Goal: Information Seeking & Learning: Learn about a topic

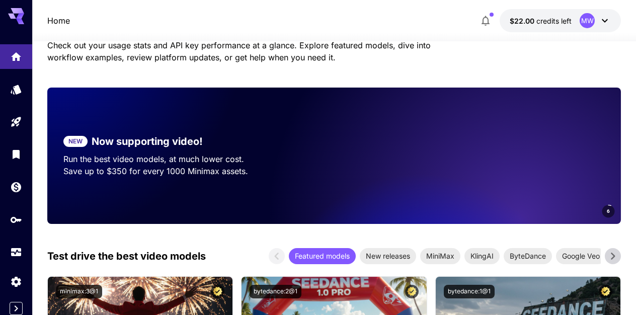
scroll to position [92, 0]
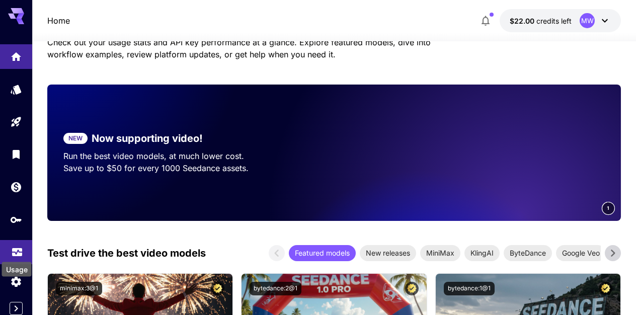
click at [18, 250] on icon "Usage" at bounding box center [17, 250] width 10 height 5
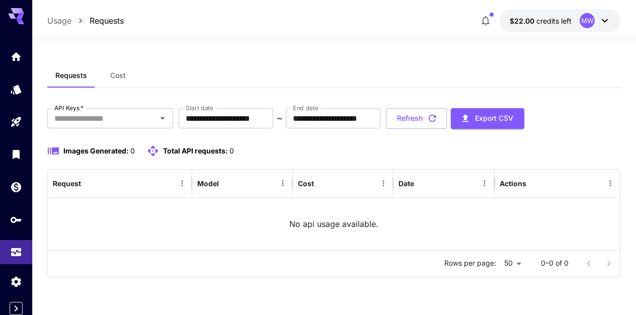
click at [62, 26] on p "Usage" at bounding box center [59, 21] width 24 height 12
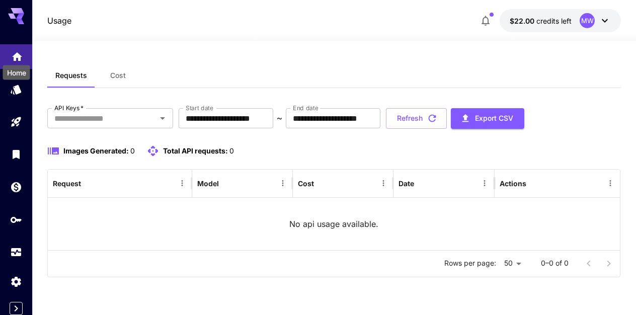
click at [19, 53] on icon "Home" at bounding box center [17, 53] width 10 height 9
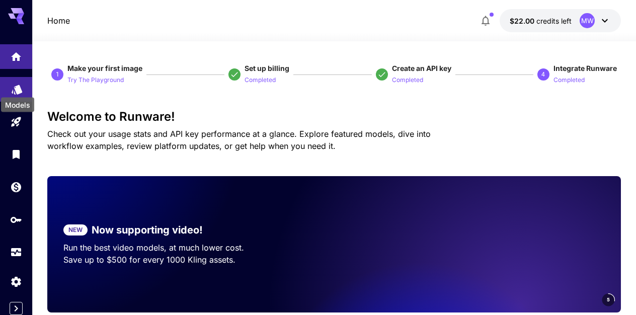
click at [16, 87] on icon "Models" at bounding box center [17, 86] width 12 height 12
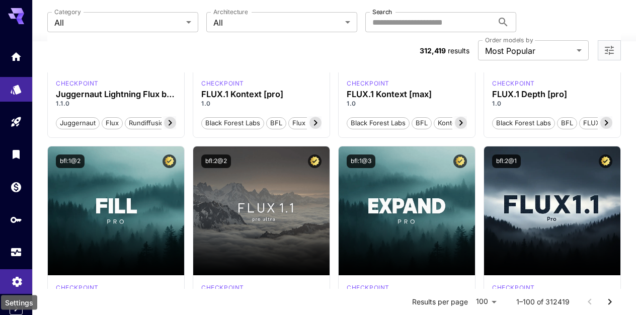
scroll to position [418, 0]
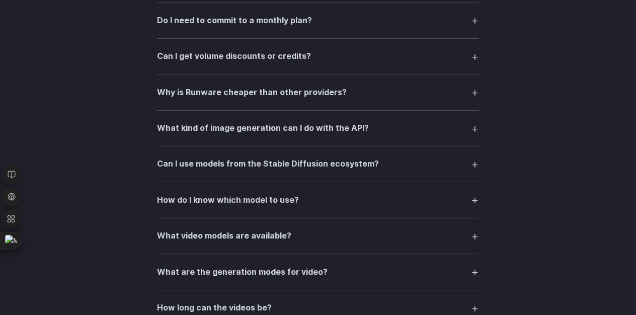
scroll to position [1597, 0]
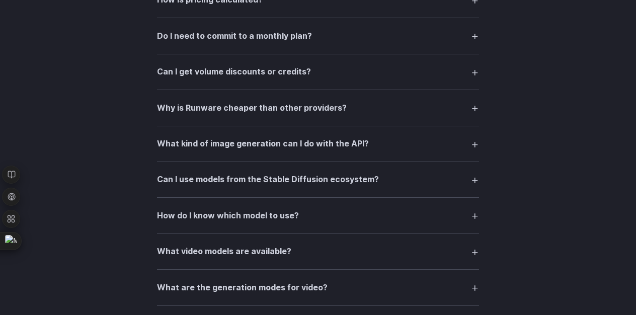
click at [238, 115] on h3 "Why is Runware cheaper than other providers?" at bounding box center [252, 108] width 190 height 13
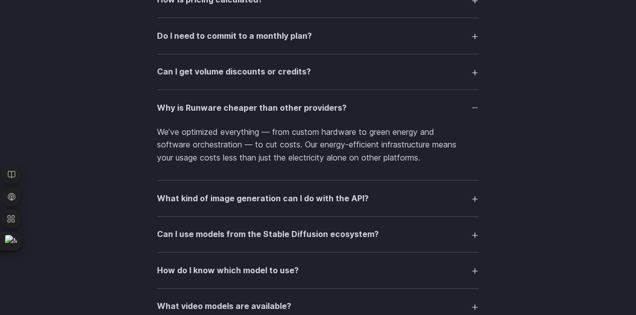
click at [301, 203] on h3 "What kind of image generation can I do with the API?" at bounding box center [263, 198] width 212 height 13
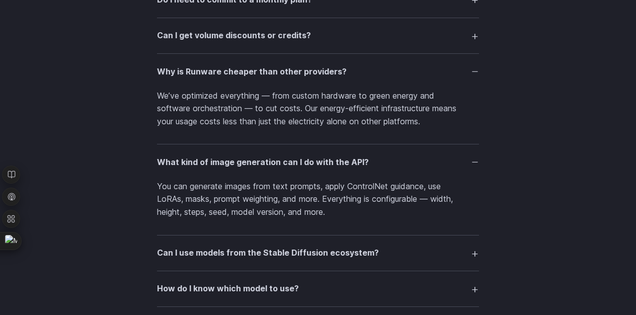
scroll to position [1637, 0]
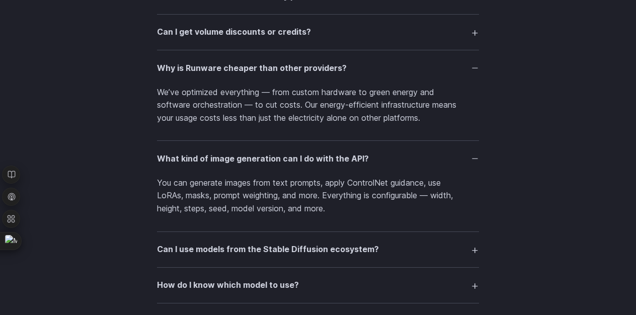
click at [380, 255] on summary "Can I use models from the Stable Diffusion ecosystem?" at bounding box center [318, 249] width 322 height 19
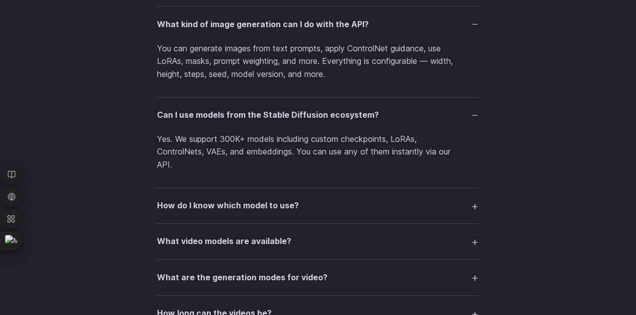
scroll to position [1774, 0]
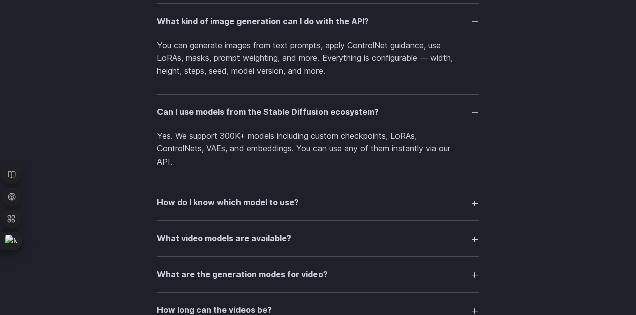
click at [327, 207] on summary "How do I know which model to use?" at bounding box center [318, 202] width 322 height 19
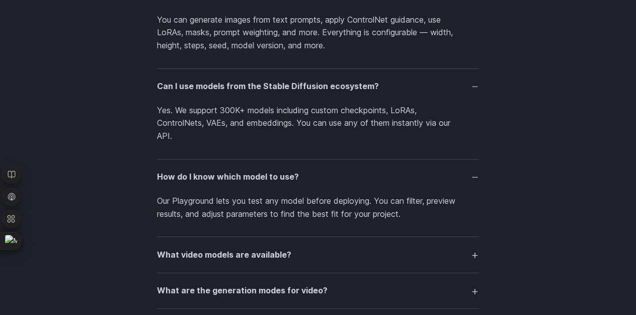
scroll to position [1807, 0]
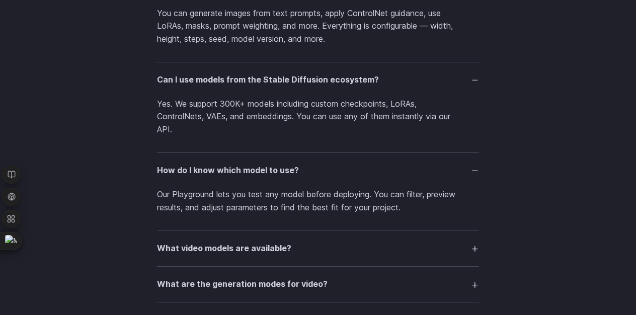
click at [298, 254] on summary "What video models are available?" at bounding box center [318, 247] width 322 height 19
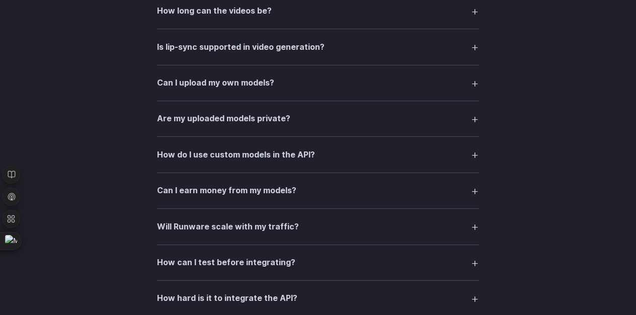
scroll to position [2171, 0]
click at [271, 89] on h3 "Can I upload my own models?" at bounding box center [215, 82] width 117 height 13
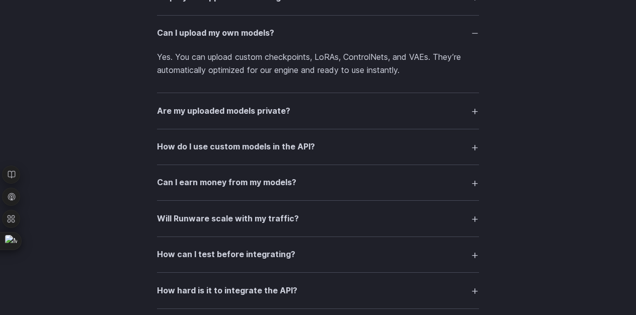
scroll to position [2227, 0]
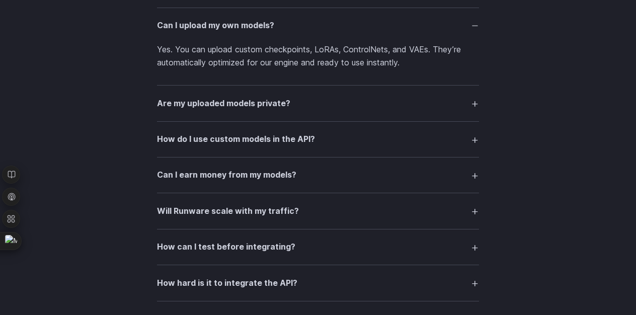
click at [243, 182] on h3 "Can I earn money from my models?" at bounding box center [226, 174] width 139 height 13
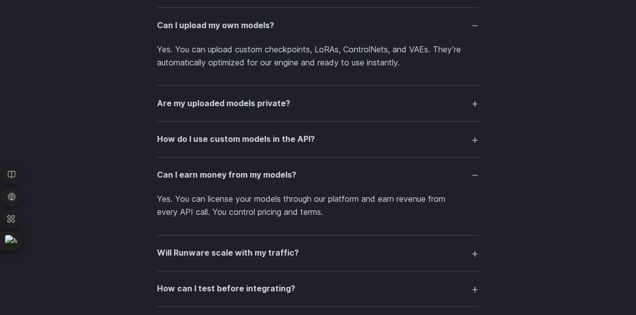
click at [242, 256] on h3 "Will Runware scale with my traffic?" at bounding box center [228, 252] width 142 height 13
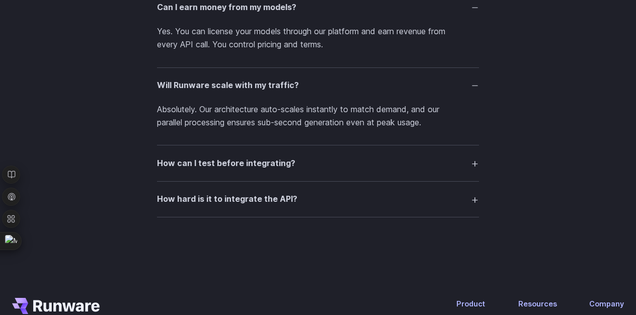
scroll to position [2397, 0]
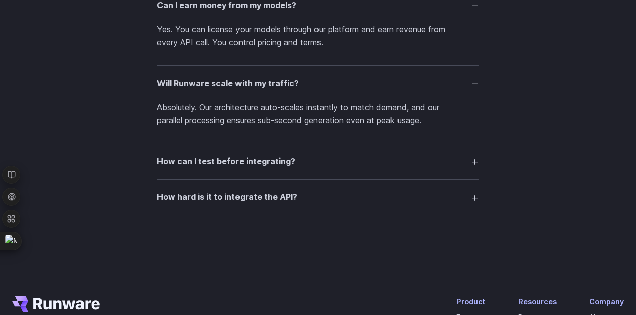
click at [235, 204] on h3 "How hard is it to integrate the API?" at bounding box center [227, 197] width 140 height 13
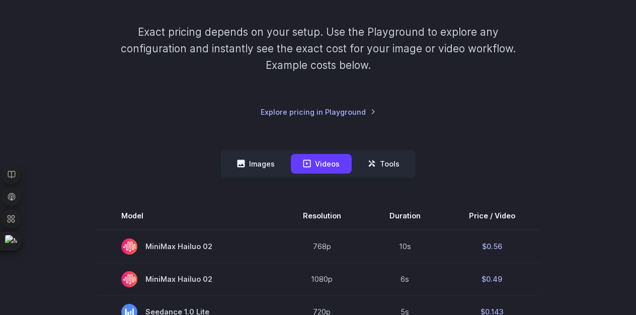
scroll to position [0, 0]
